Goal: Task Accomplishment & Management: Manage account settings

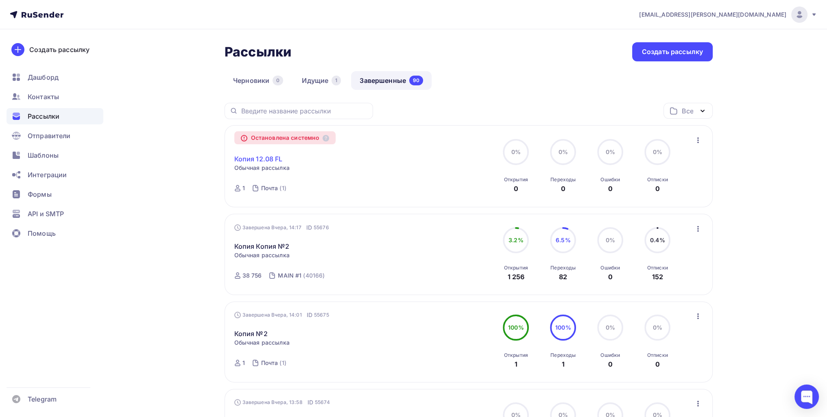
click at [267, 159] on link "Копия 12.08 FL" at bounding box center [258, 159] width 48 height 10
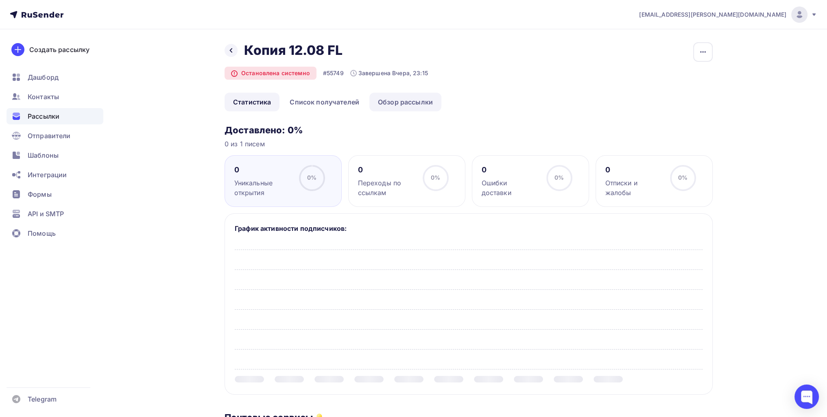
click at [396, 105] on link "Обзор рассылки" at bounding box center [405, 102] width 72 height 19
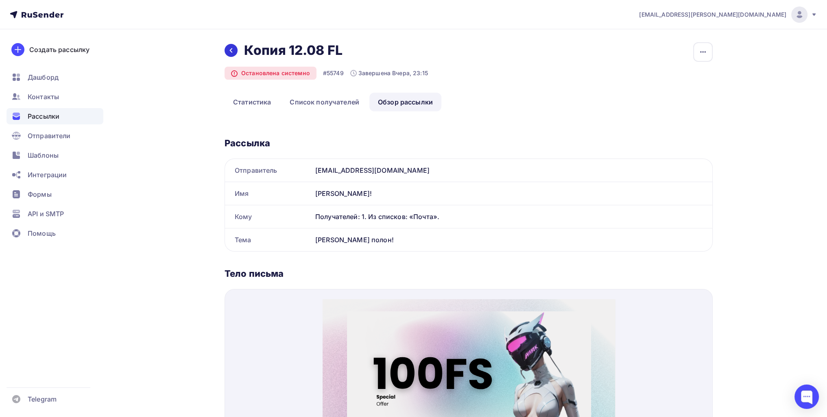
click at [229, 54] on div at bounding box center [231, 50] width 13 height 13
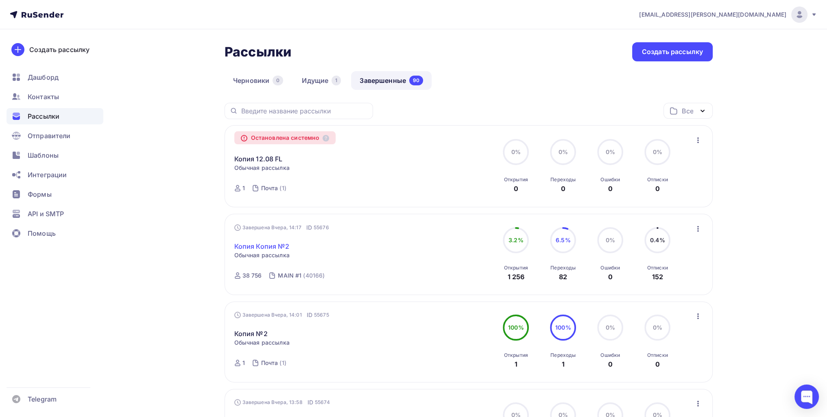
click at [263, 245] on link "Копия Копия №2" at bounding box center [261, 247] width 55 height 10
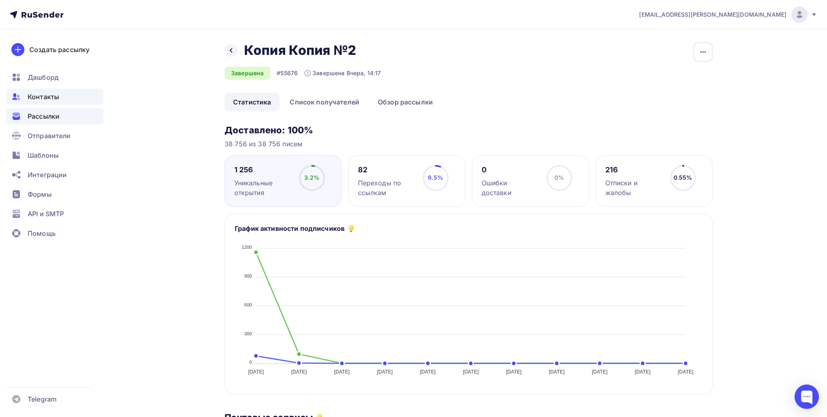
click at [50, 97] on span "Контакты" at bounding box center [43, 97] width 31 height 10
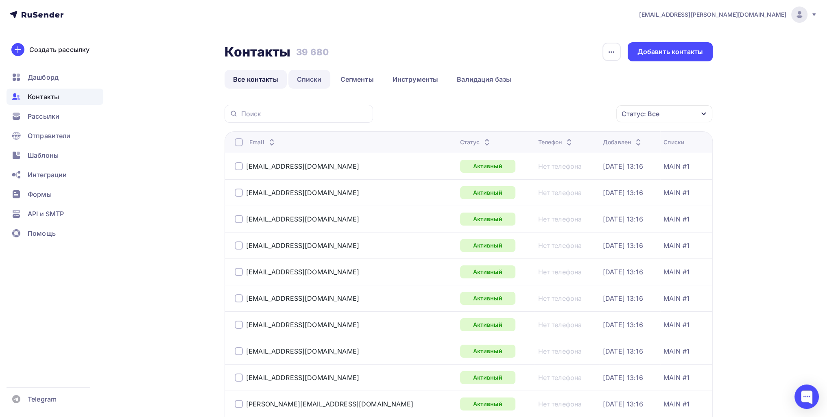
click at [305, 74] on link "Списки" at bounding box center [309, 79] width 42 height 19
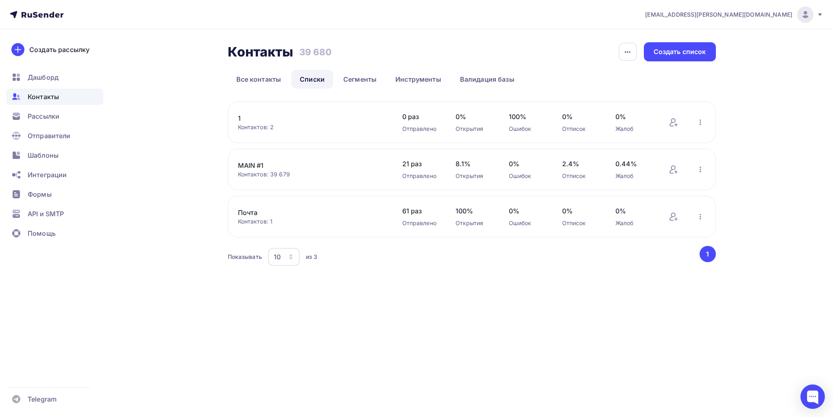
click at [258, 165] on link "MAIN #1" at bounding box center [307, 166] width 138 height 10
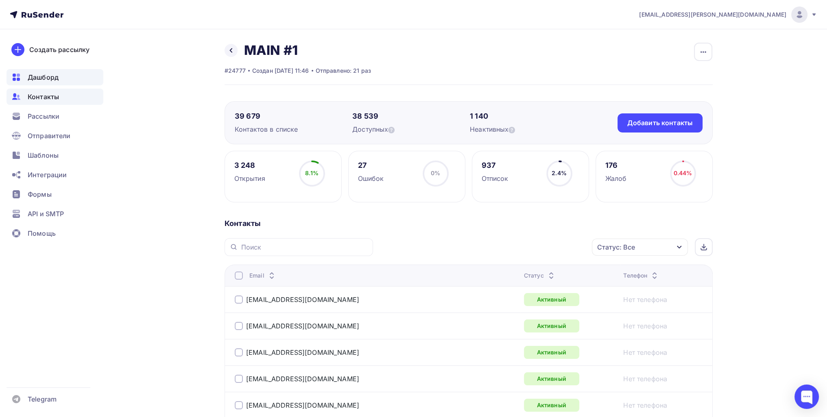
click at [38, 79] on span "Дашборд" at bounding box center [43, 77] width 31 height 10
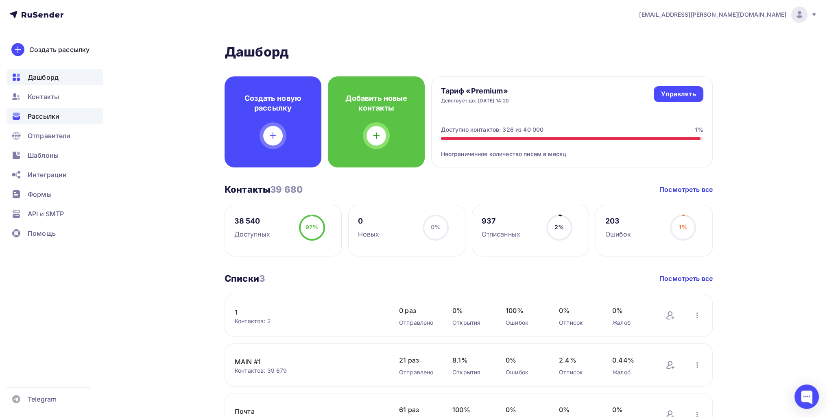
click at [64, 113] on div "Рассылки" at bounding box center [55, 116] width 97 height 16
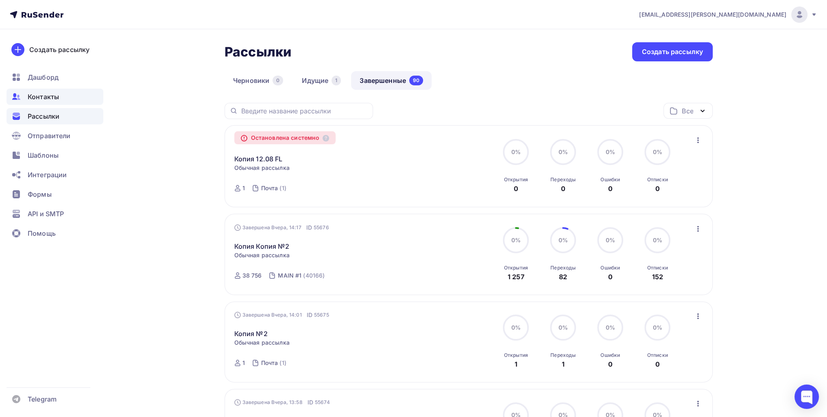
click at [54, 100] on span "Контакты" at bounding box center [43, 97] width 31 height 10
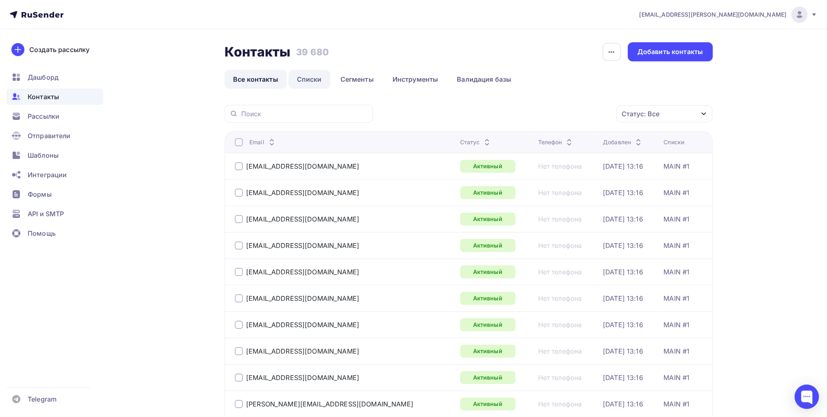
click at [305, 83] on link "Списки" at bounding box center [309, 79] width 42 height 19
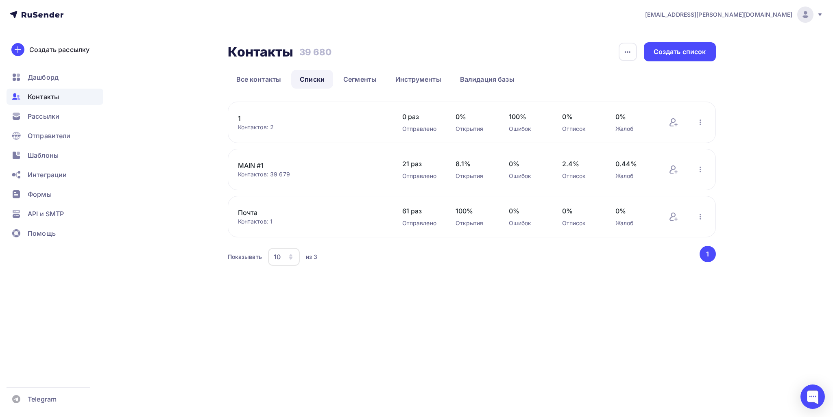
click at [240, 119] on link "1" at bounding box center [307, 119] width 138 height 10
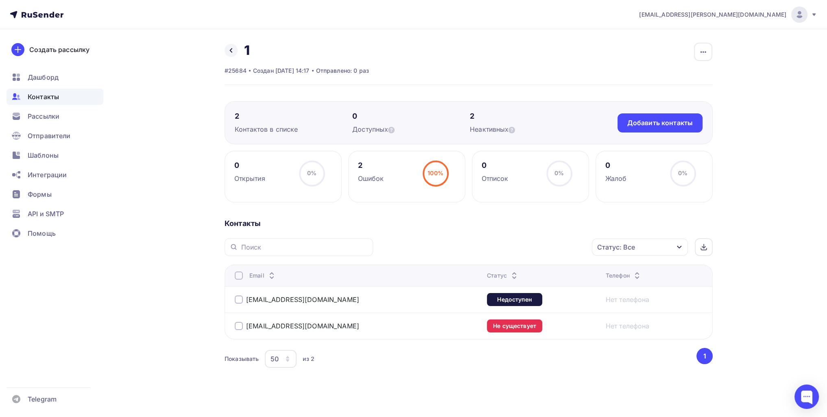
click at [238, 301] on div at bounding box center [239, 300] width 8 height 8
click at [238, 323] on div at bounding box center [239, 326] width 8 height 8
click at [514, 247] on div "Действие" at bounding box center [498, 247] width 31 height 10
click at [499, 305] on div "Удалить" at bounding box center [500, 304] width 27 height 10
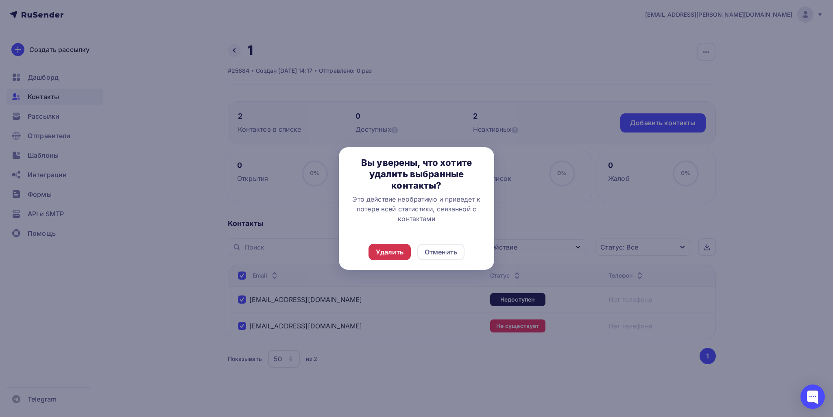
click at [395, 256] on div "Удалить" at bounding box center [390, 252] width 28 height 10
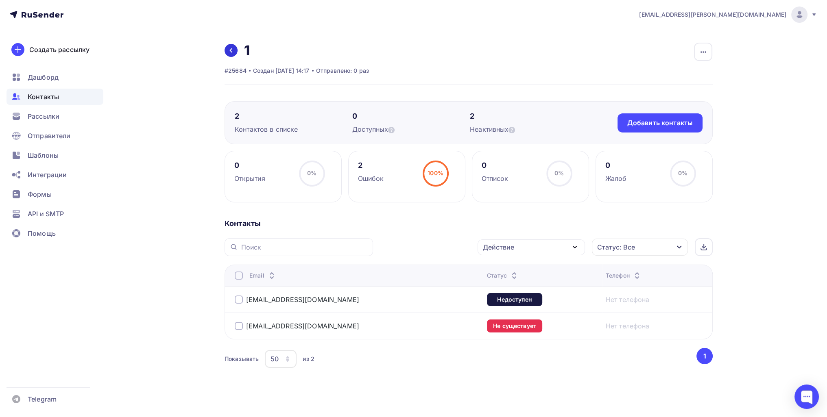
click at [234, 48] on link at bounding box center [231, 50] width 13 height 13
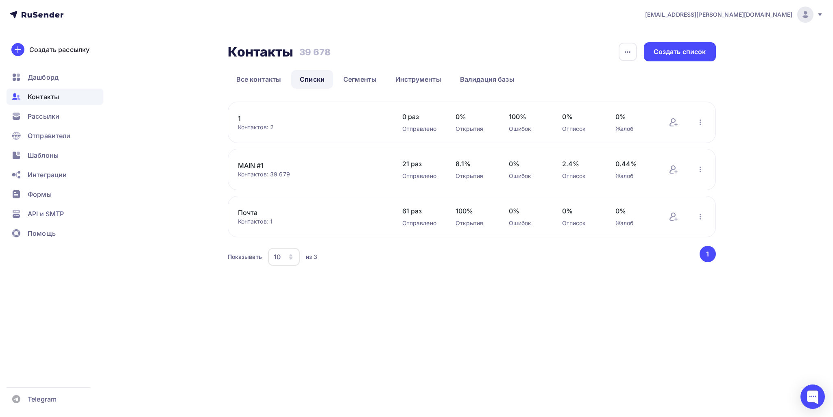
click at [252, 167] on link "MAIN #1" at bounding box center [307, 166] width 138 height 10
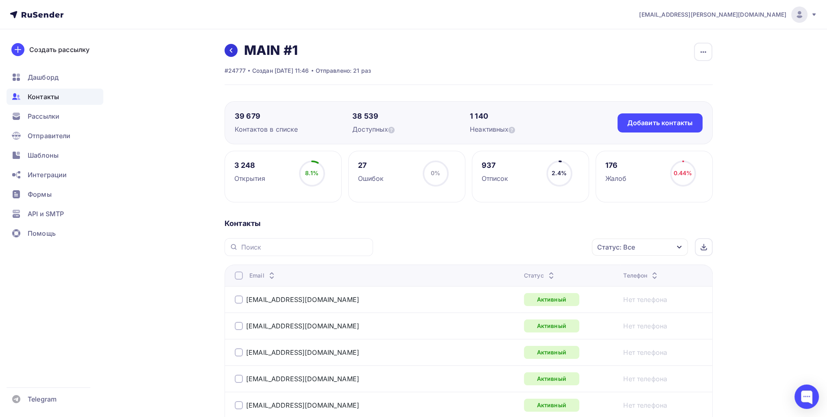
click at [229, 56] on link at bounding box center [231, 50] width 13 height 13
